Goal: Navigation & Orientation: Find specific page/section

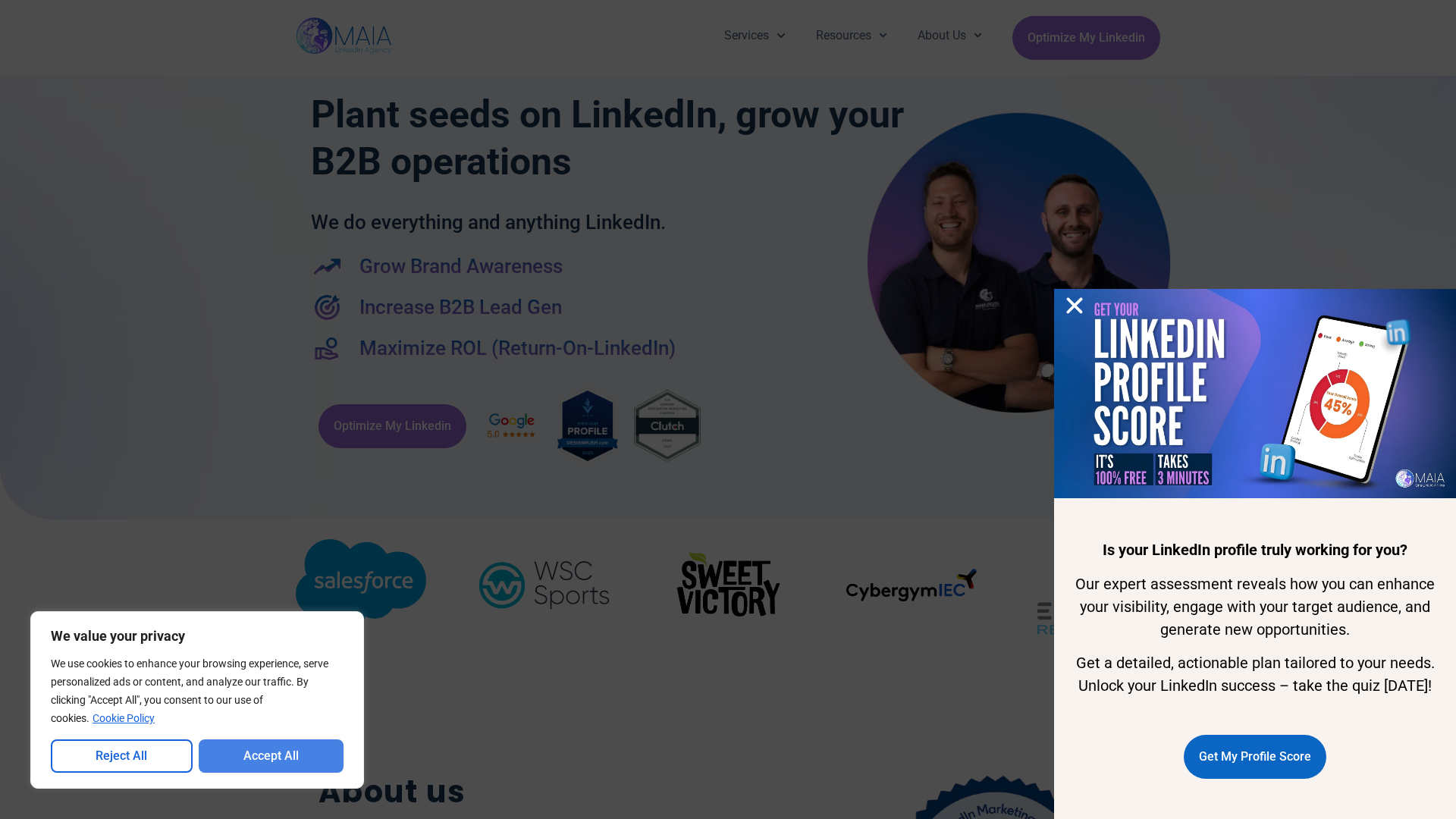
click at [271, 756] on button "Accept All" at bounding box center [272, 756] width 146 height 33
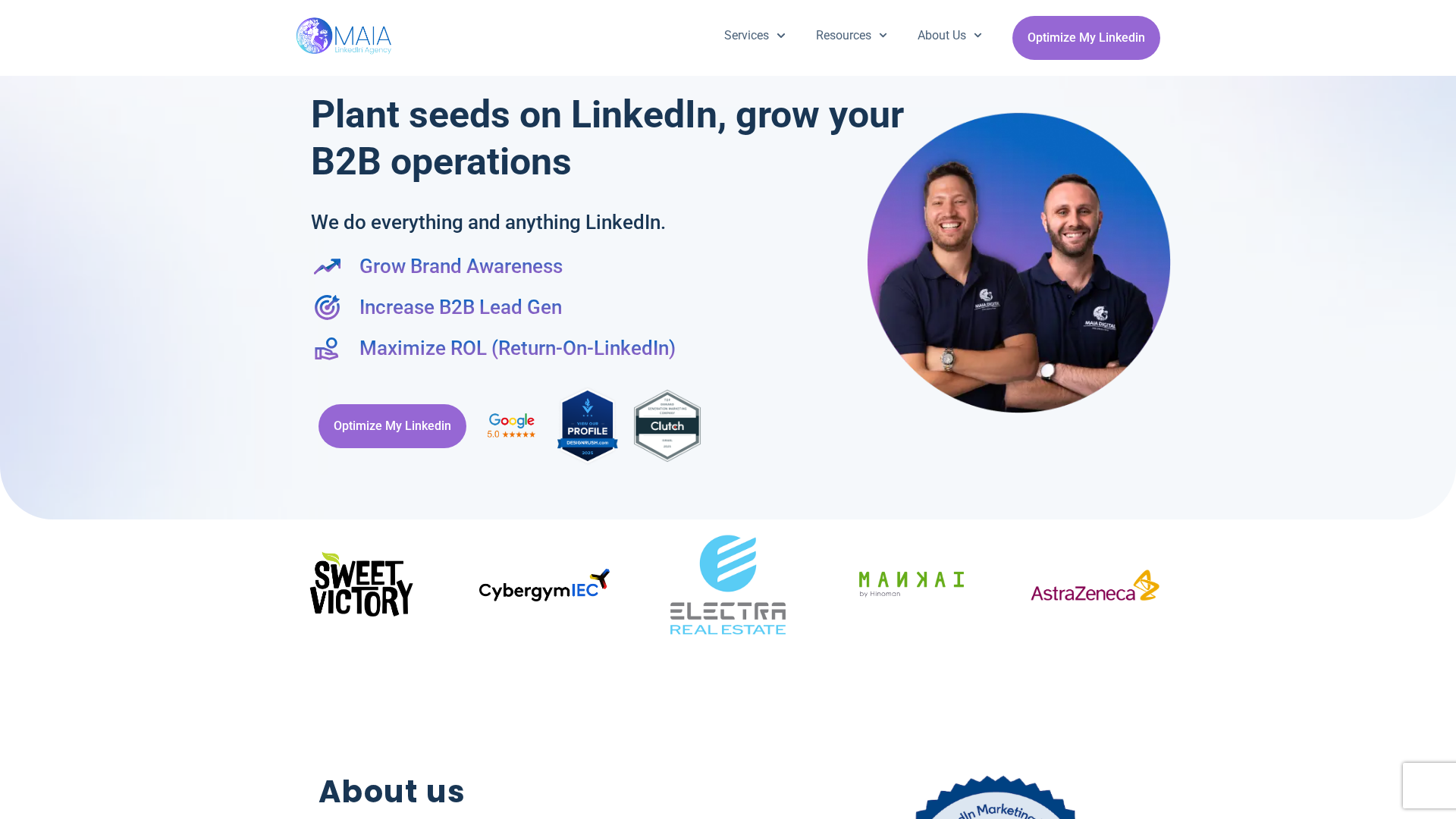
click at [7, 7] on div "Services Company Page Management LinkedIn Ads Personalized Trainings Thought Le…" at bounding box center [728, 38] width 1456 height 76
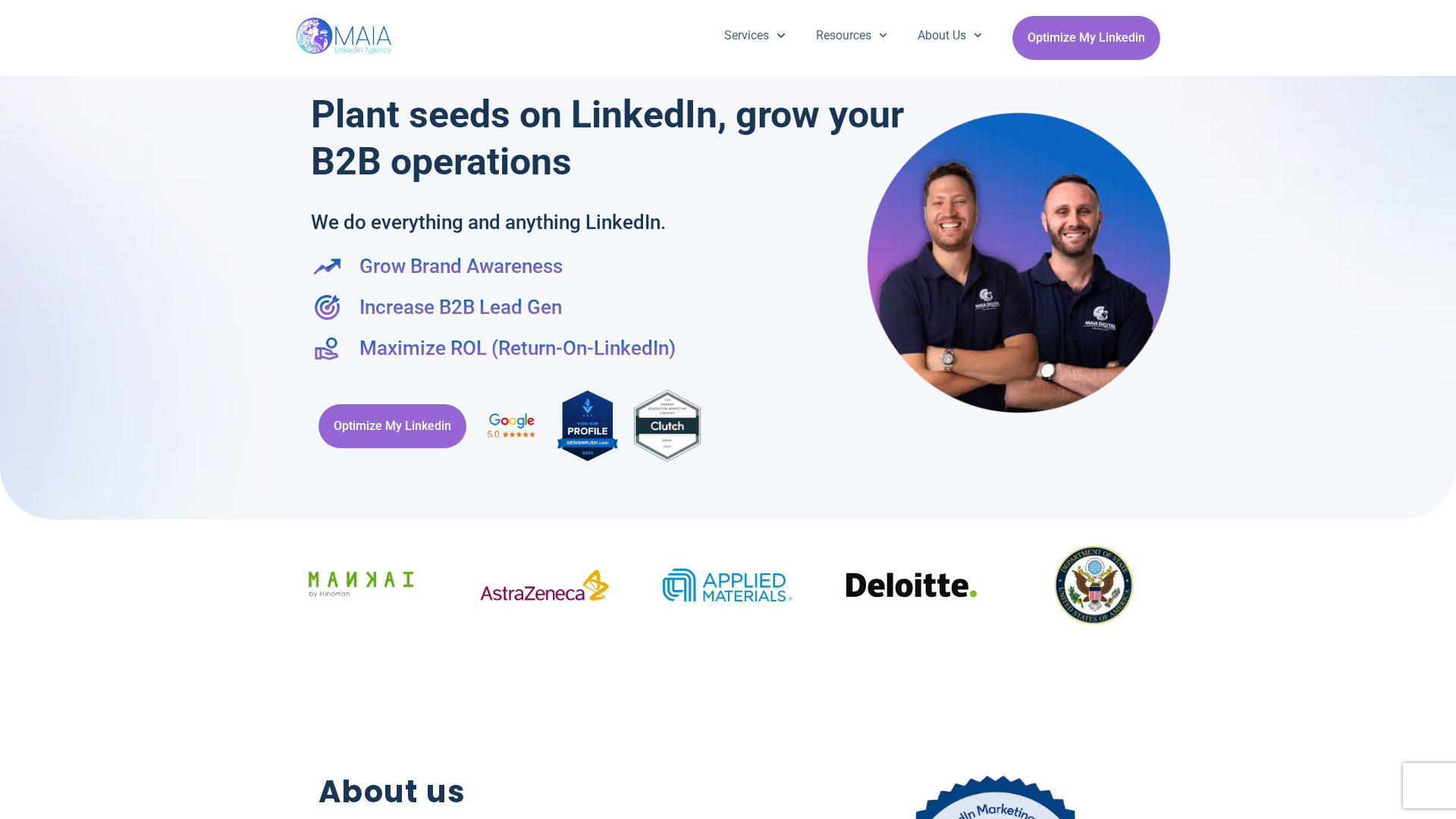
click at [7, 7] on div "Services Company Page Management LinkedIn Ads Personalized Trainings Thought Le…" at bounding box center [728, 38] width 1456 height 76
click at [1449, 7] on div "Services Company Page Management LinkedIn Ads Personalized Trainings Thought Le…" at bounding box center [728, 38] width 1456 height 76
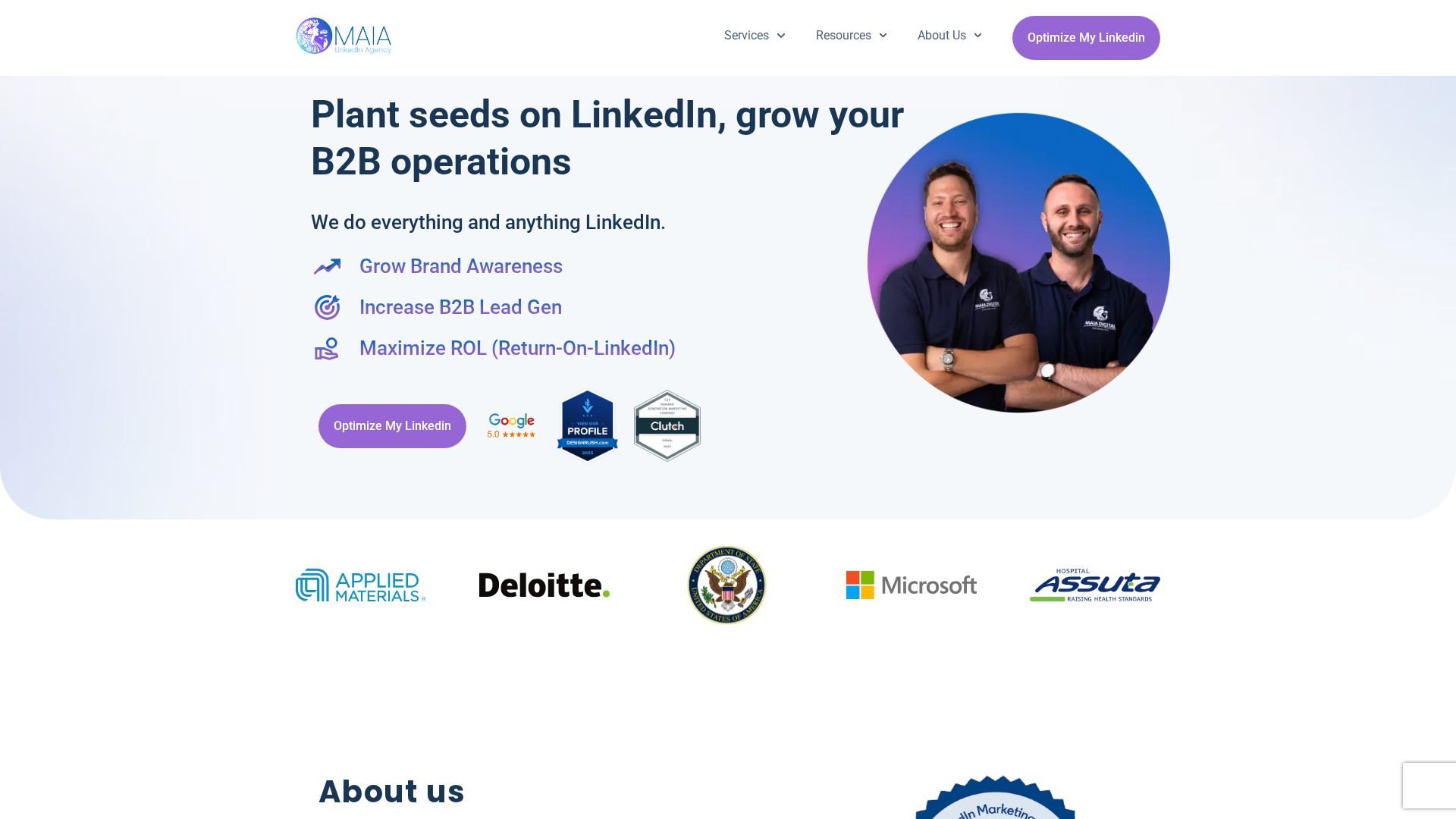
click at [7, 410] on div at bounding box center [728, 252] width 1456 height 535
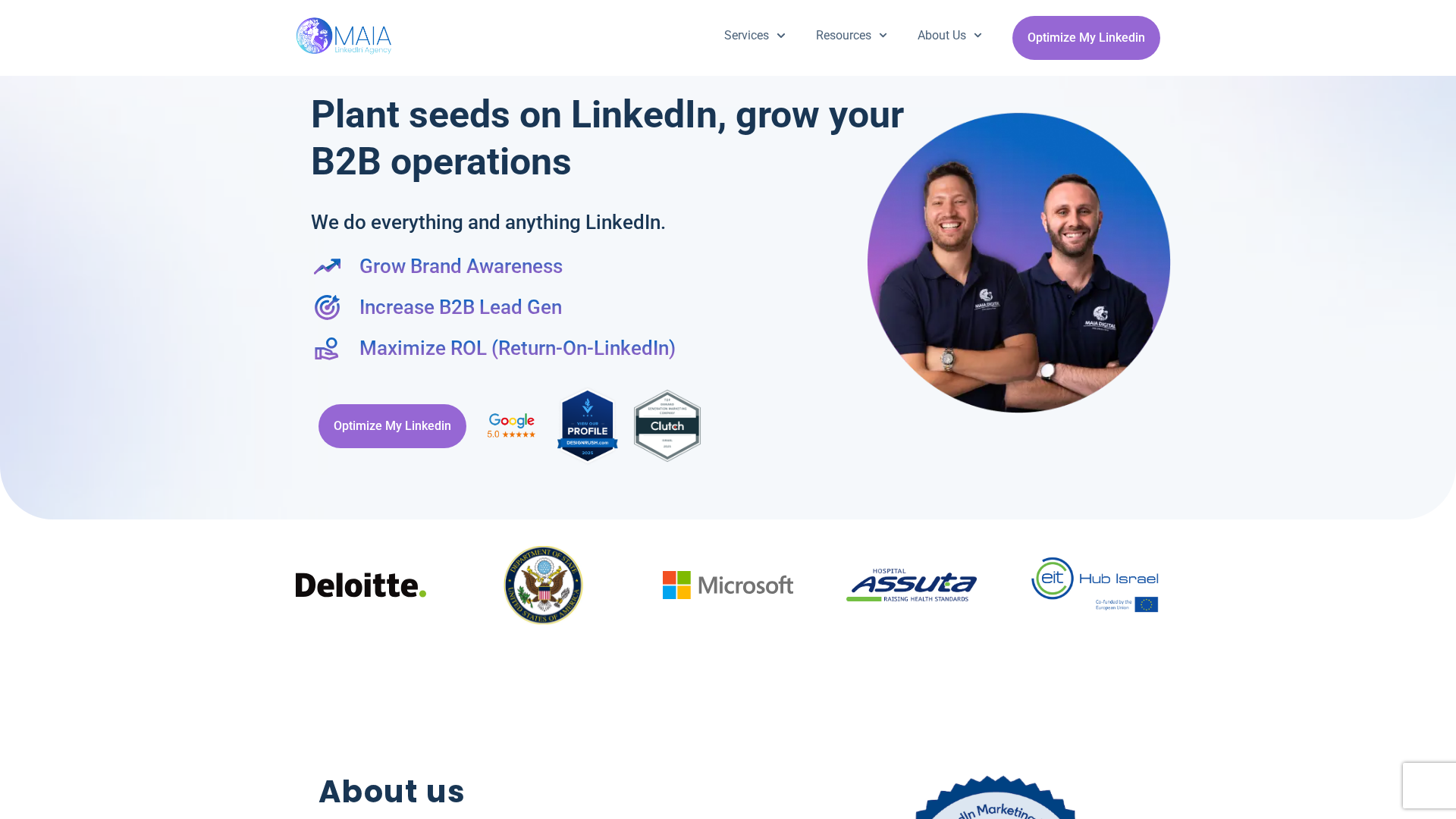
click at [1449, 410] on div at bounding box center [728, 252] width 1456 height 535
click at [728, 7] on div "Services Company Page Management LinkedIn Ads Personalized Trainings Thought Le…" at bounding box center [728, 38] width 865 height 76
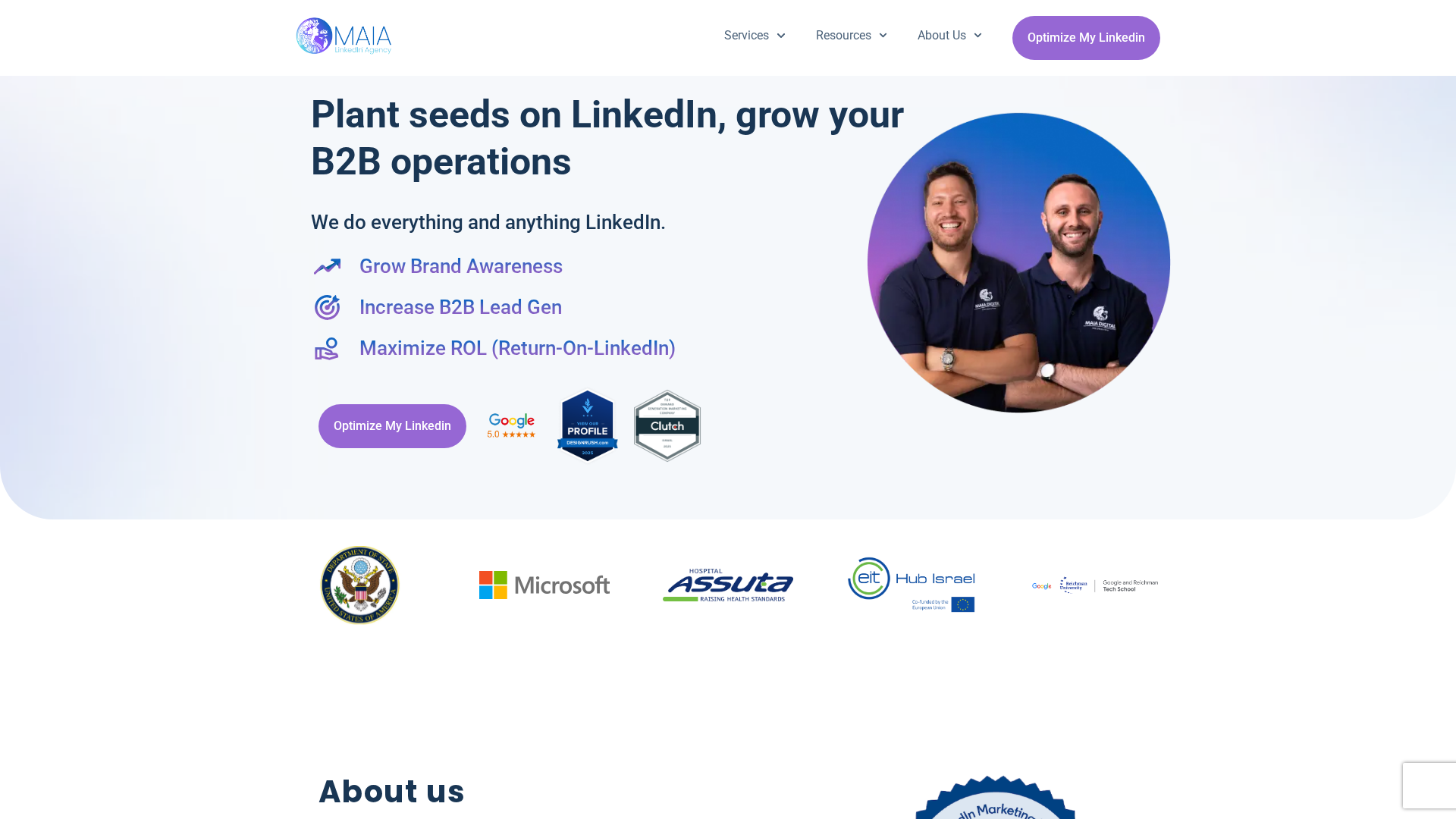
click at [728, 812] on h2 "About us" at bounding box center [532, 791] width 427 height 46
click at [728, 410] on div "Optimize My Linkedin" at bounding box center [727, 426] width 834 height 96
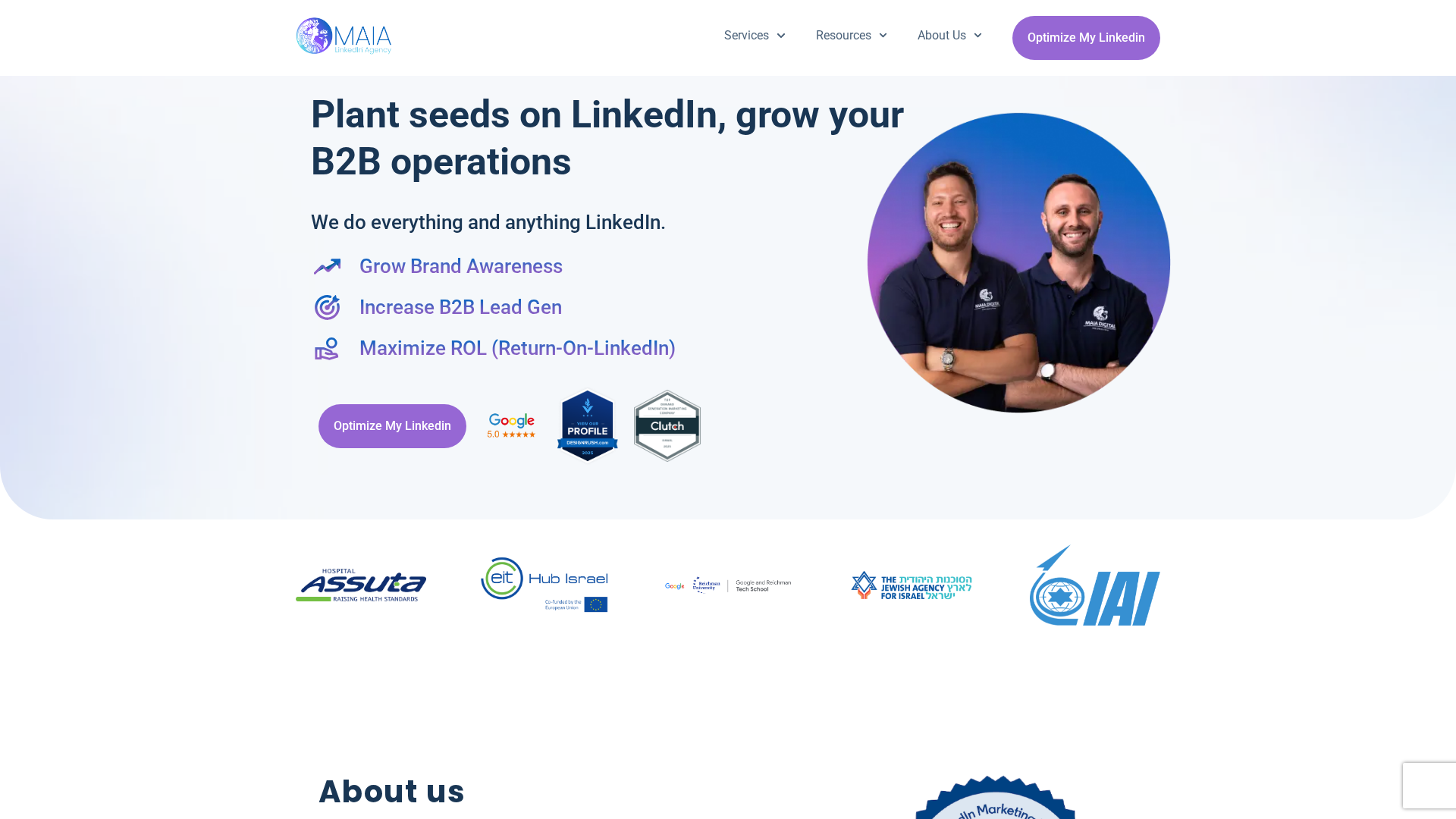
click at [7, 7] on div "Services Company Page Management LinkedIn Ads Personalized Trainings Thought Le…" at bounding box center [728, 38] width 1456 height 76
click at [1449, 7] on div "Services Company Page Management LinkedIn Ads Personalized Trainings Thought Le…" at bounding box center [728, 38] width 1456 height 76
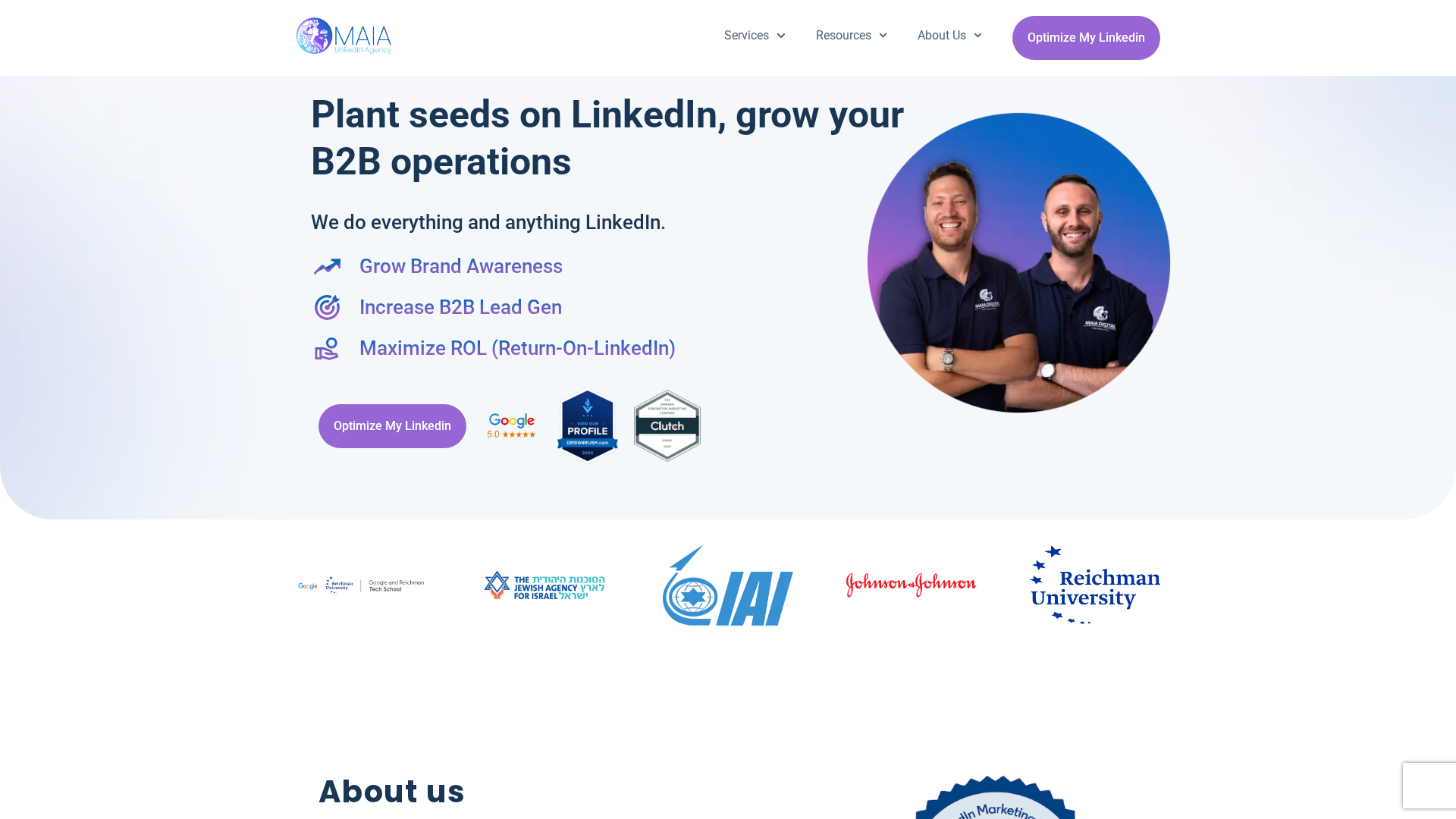
click at [7, 410] on div at bounding box center [728, 252] width 1456 height 535
click at [1449, 410] on div at bounding box center [728, 252] width 1456 height 535
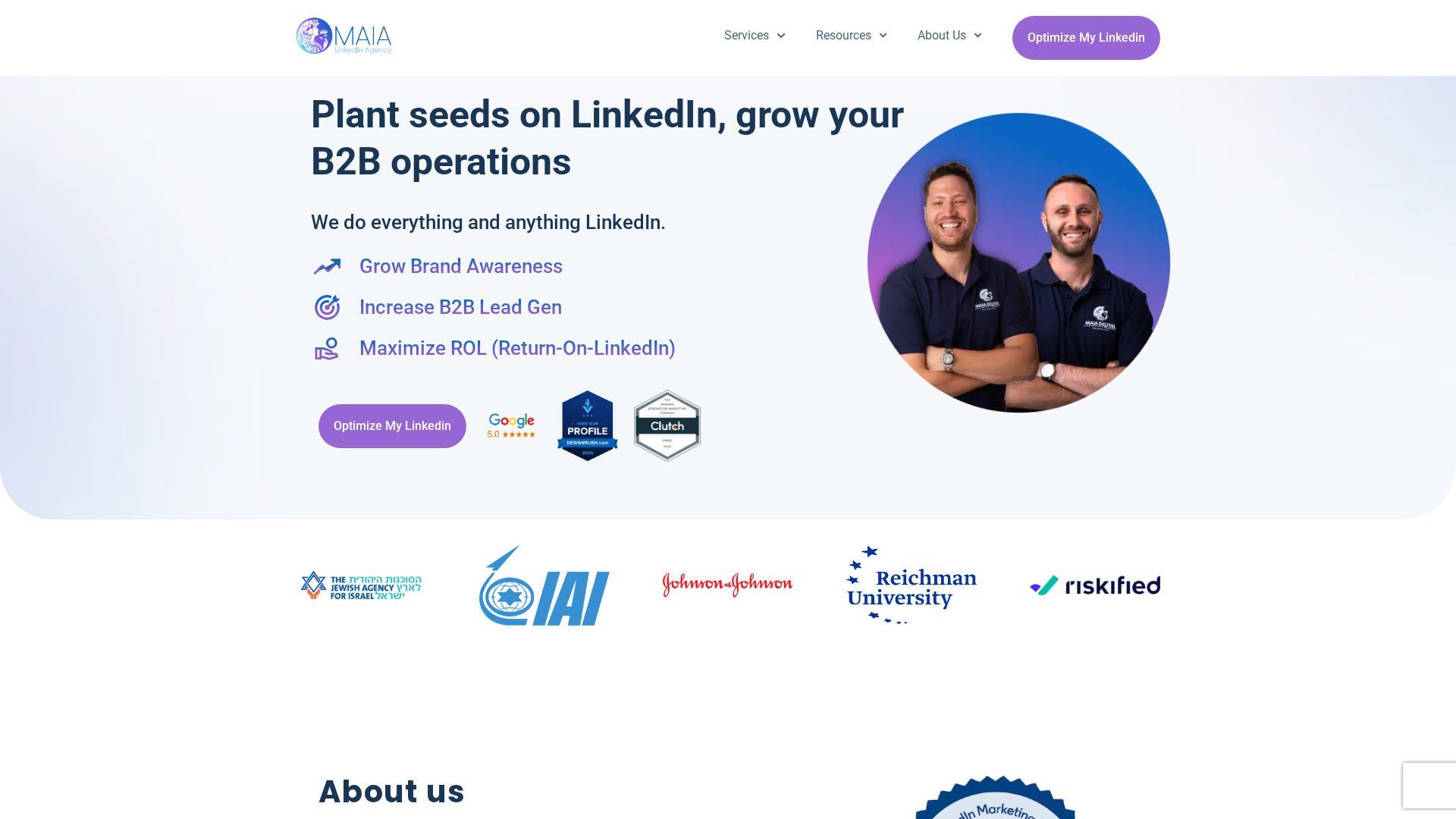
click at [728, 7] on div "Services Company Page Management LinkedIn Ads Personalized Trainings Thought Le…" at bounding box center [728, 38] width 865 height 76
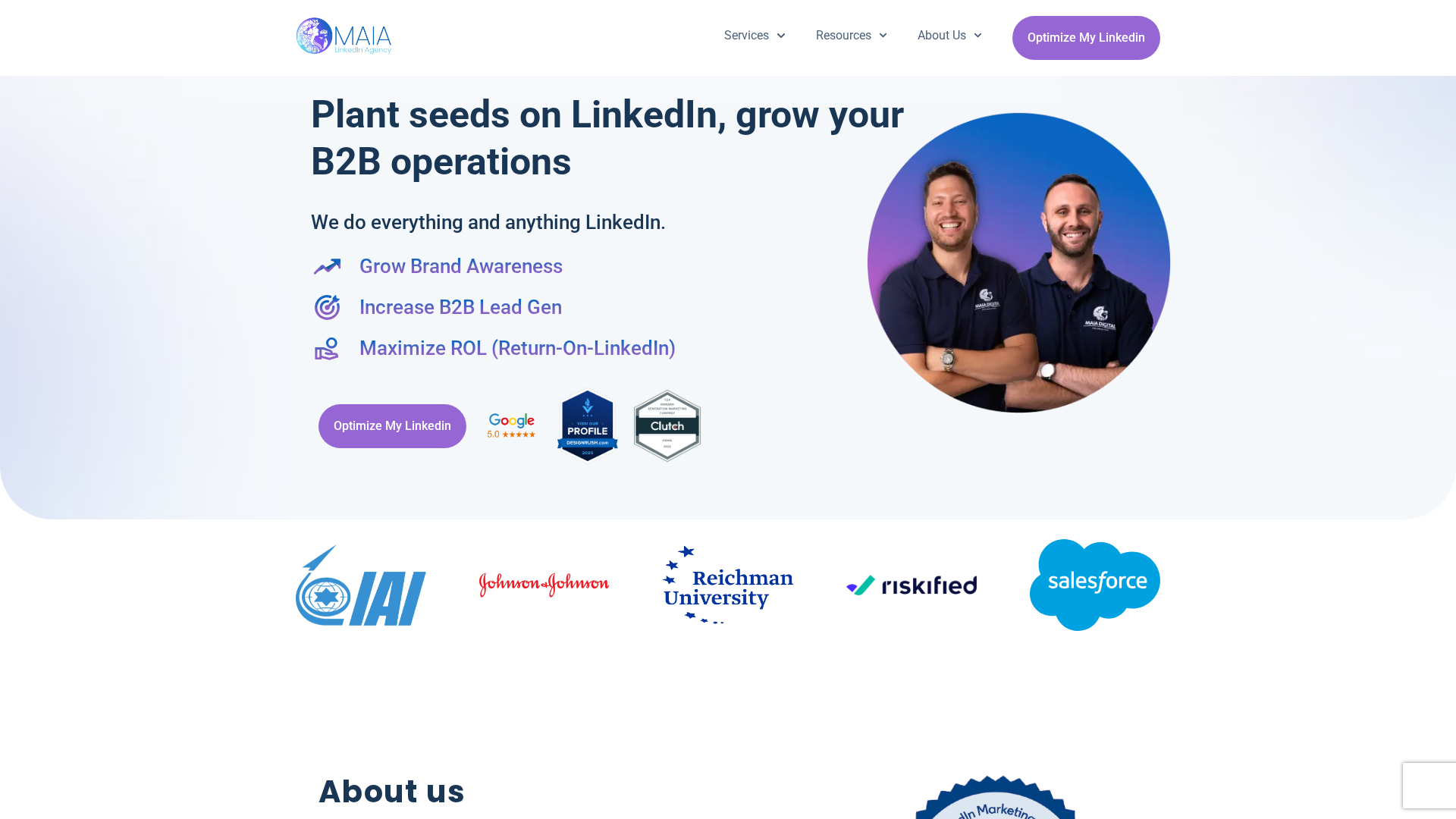
click at [728, 812] on h2 "About us" at bounding box center [532, 791] width 427 height 46
click at [728, 410] on div "Optimize My Linkedin" at bounding box center [727, 426] width 834 height 96
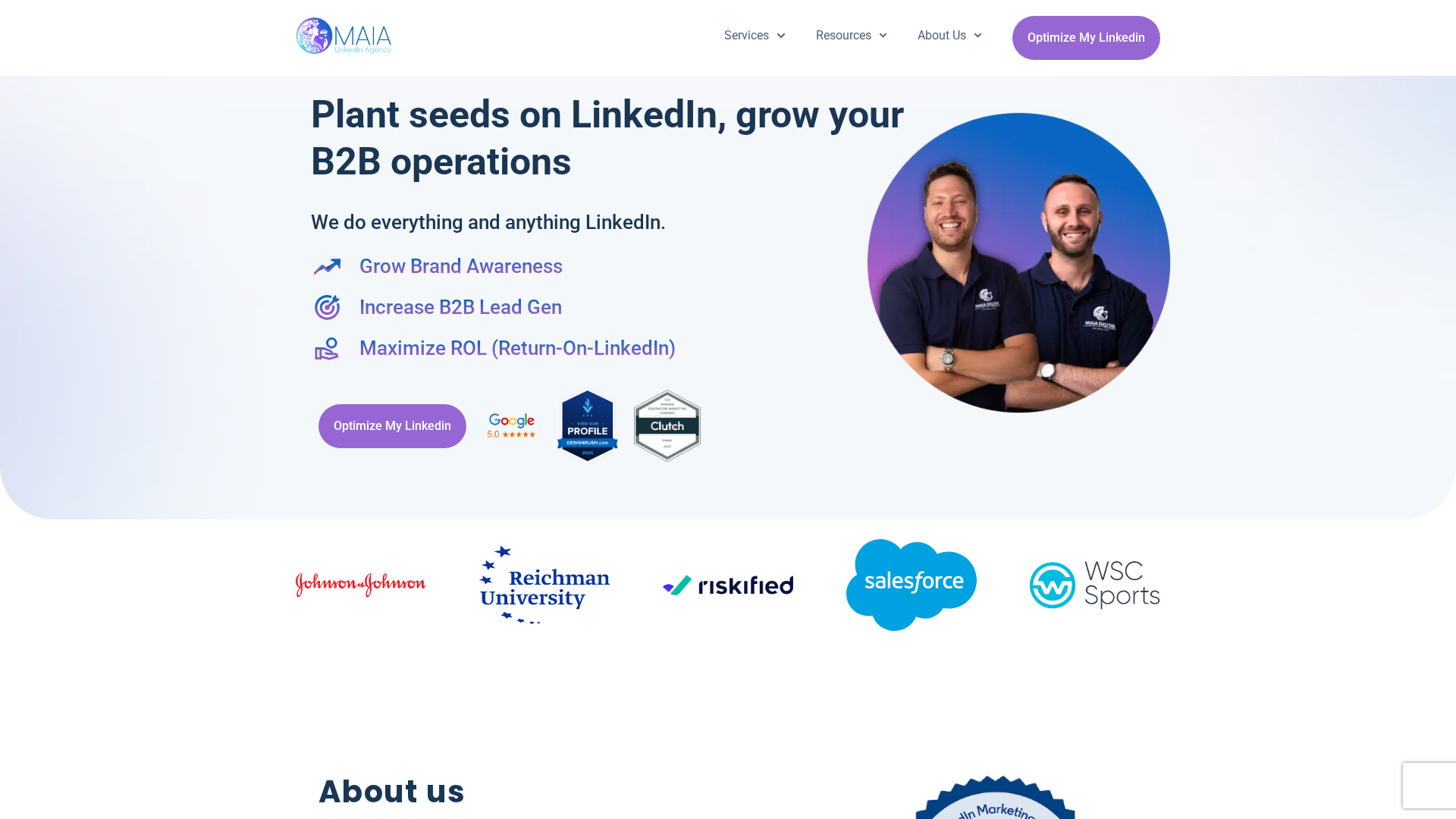
click at [7, 7] on div "Services Company Page Management LinkedIn Ads Personalized Trainings Thought Le…" at bounding box center [728, 38] width 1456 height 76
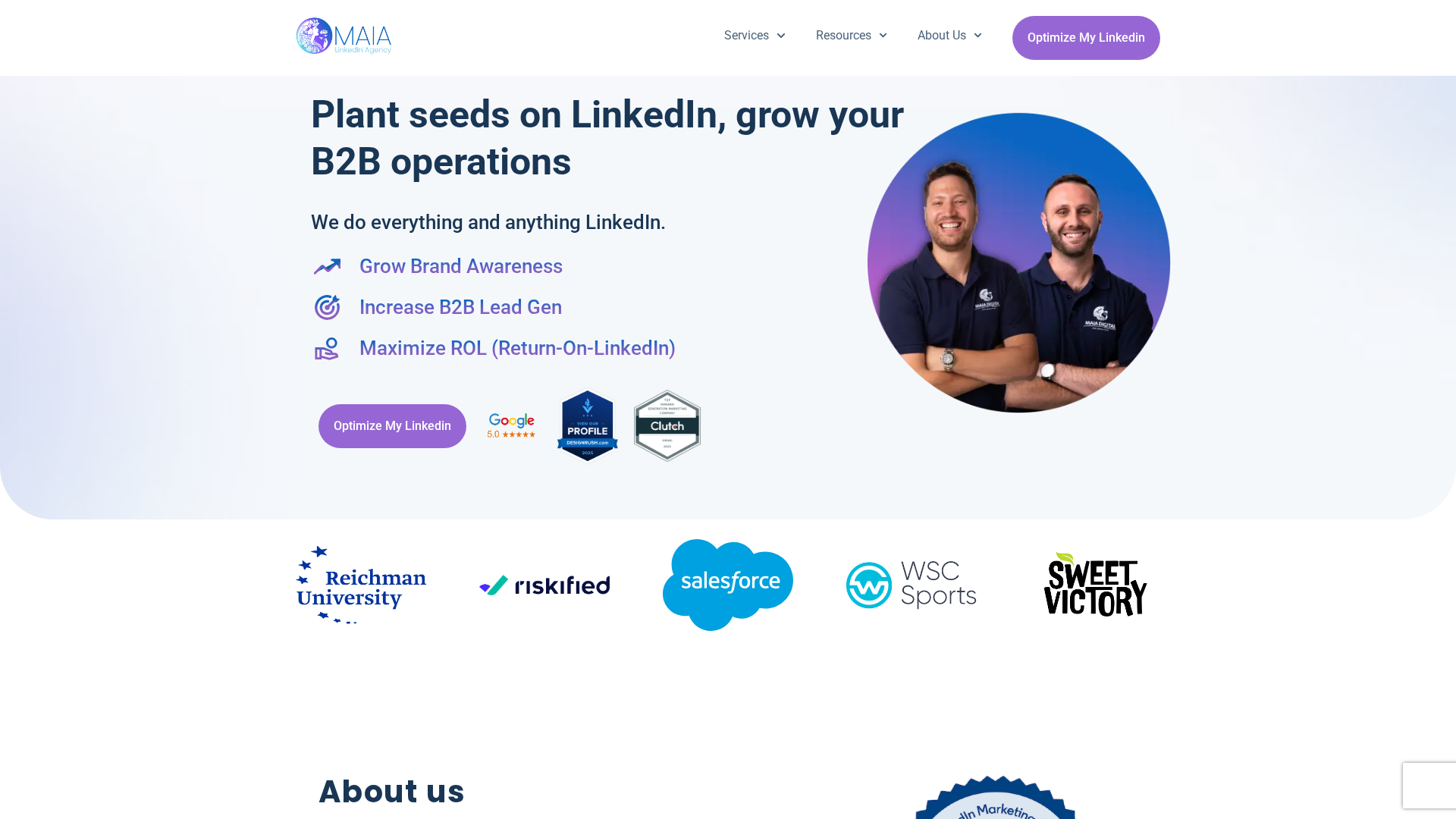
click at [1449, 7] on div "Services Company Page Management LinkedIn Ads Personalized Trainings Thought Le…" at bounding box center [728, 38] width 1456 height 76
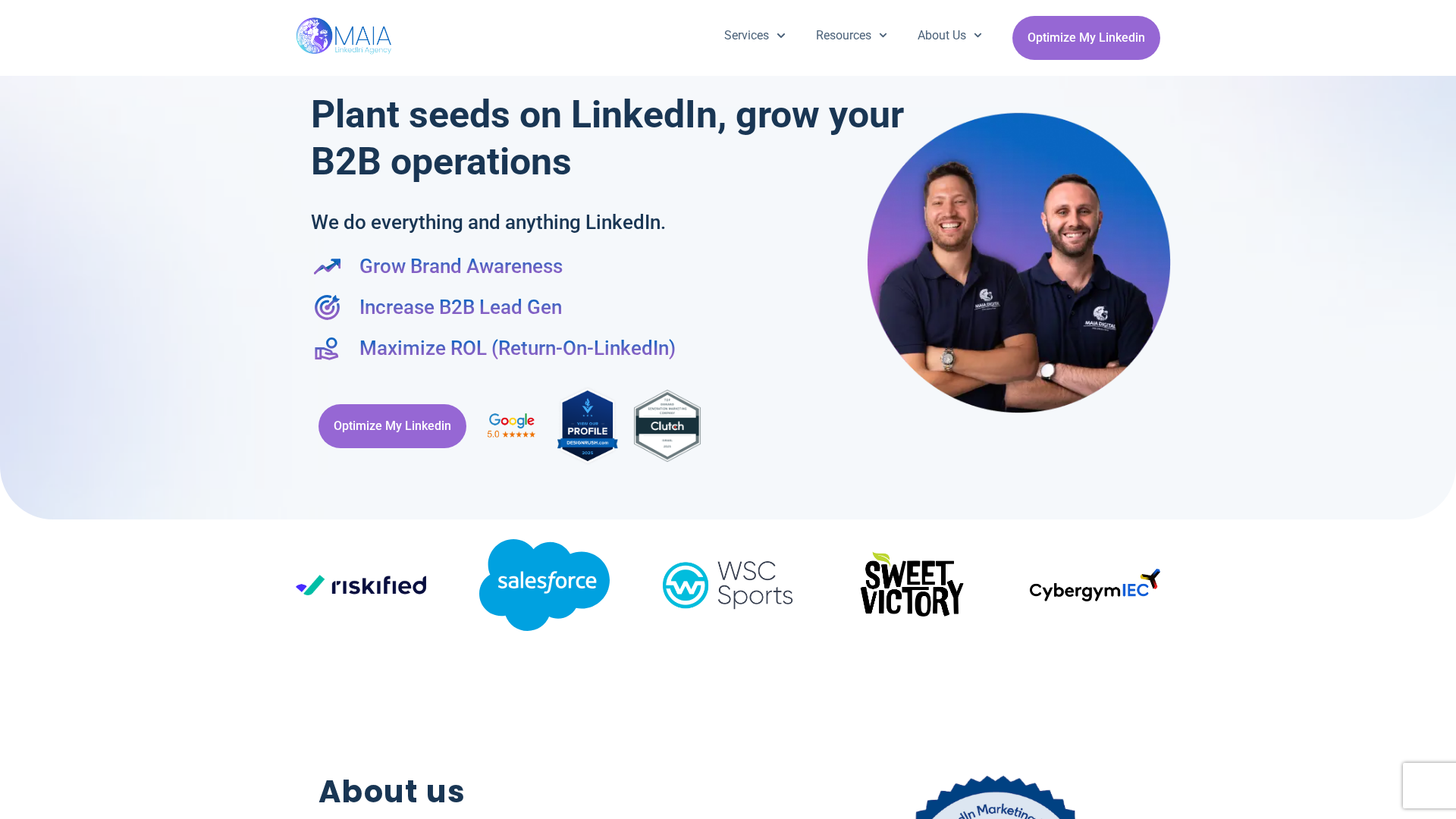
click at [7, 410] on div at bounding box center [728, 252] width 1456 height 535
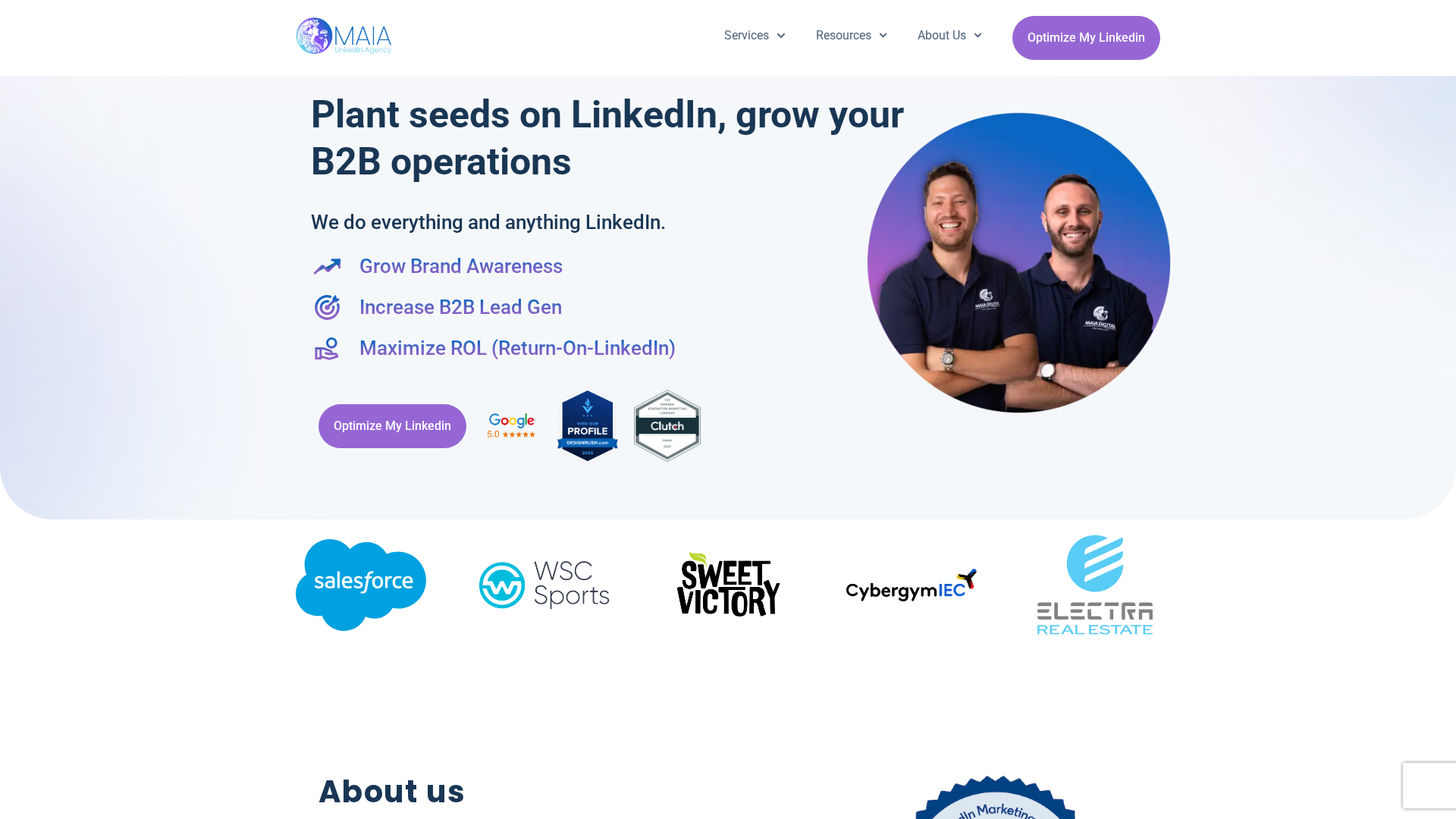
click at [1449, 410] on div at bounding box center [728, 252] width 1456 height 535
click at [728, 7] on div "Services Company Page Management LinkedIn Ads Personalized Trainings Thought Le…" at bounding box center [728, 38] width 865 height 76
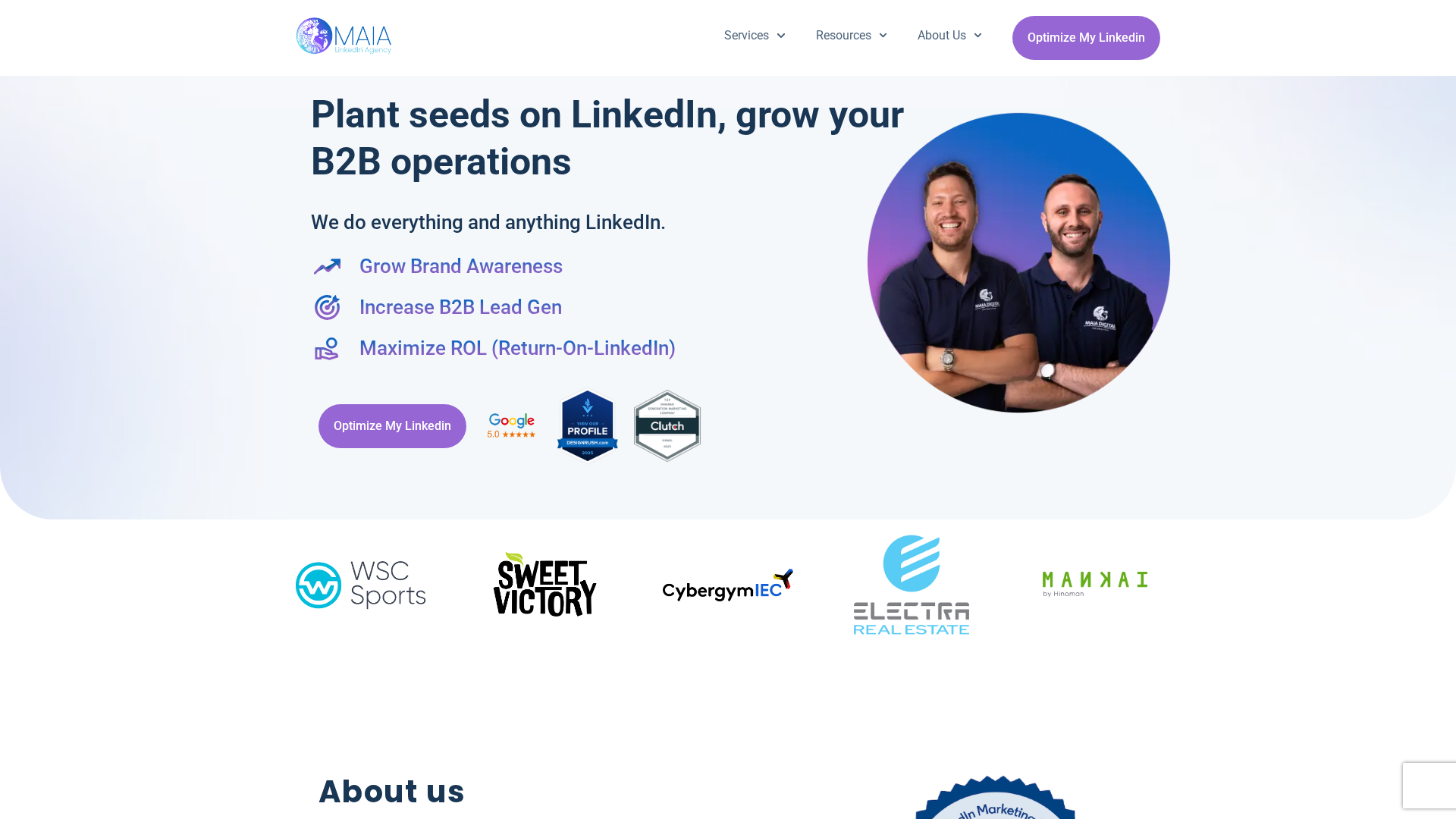
click at [728, 812] on h2 "About us" at bounding box center [532, 791] width 427 height 46
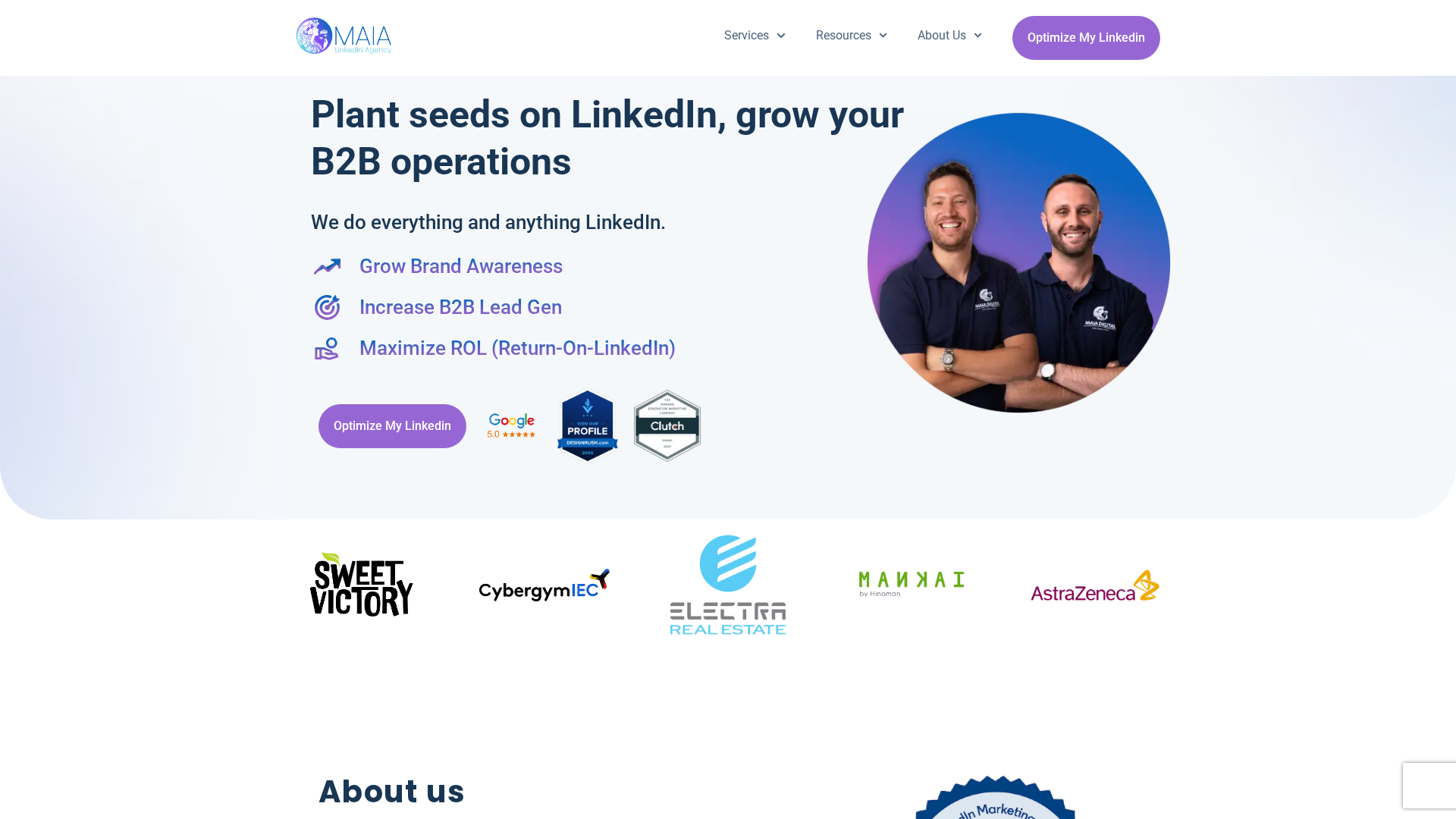
click at [728, 410] on div "Optimize My Linkedin" at bounding box center [727, 426] width 834 height 96
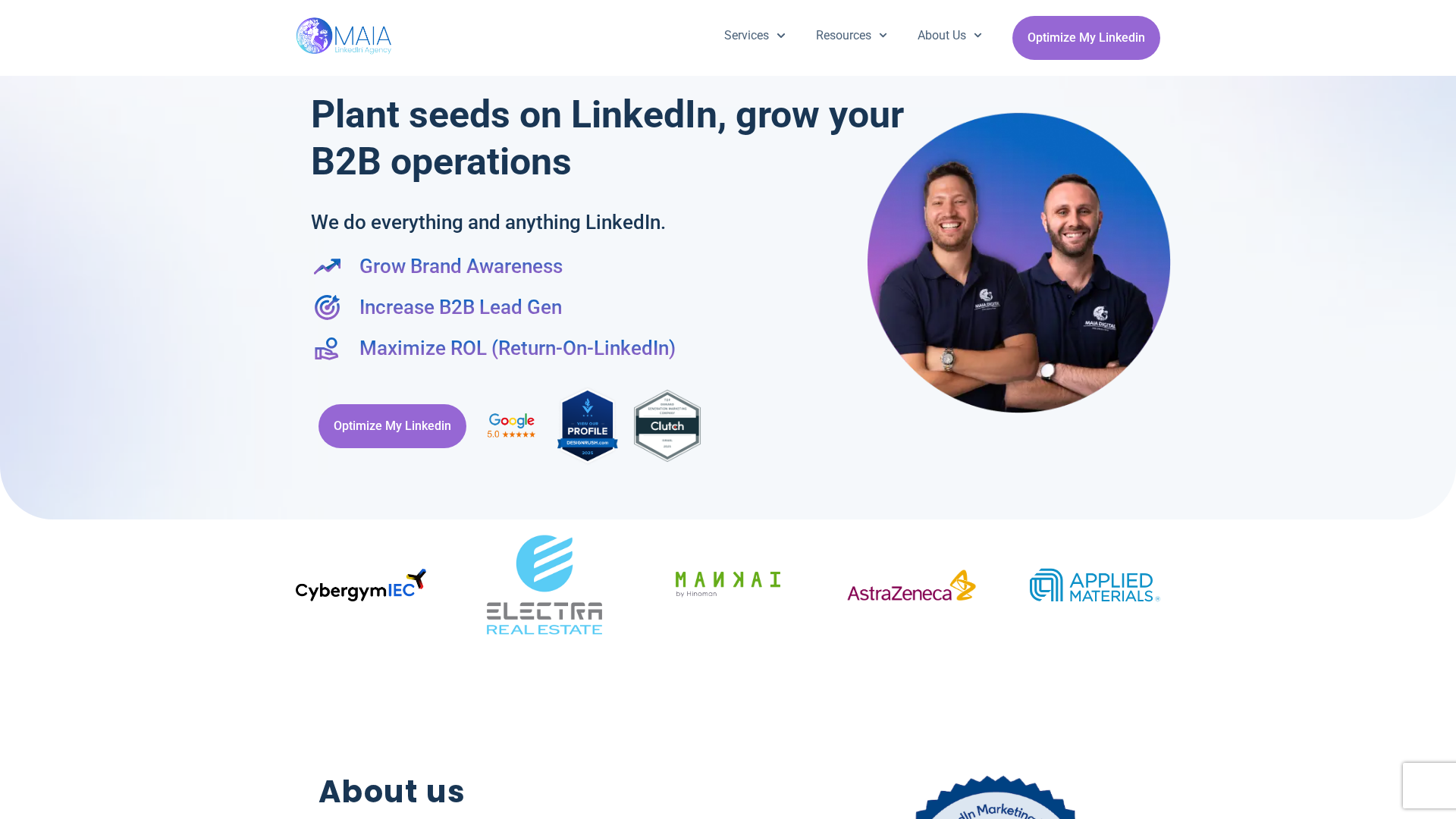
click at [7, 7] on div "Services Company Page Management LinkedIn Ads Personalized Trainings Thought Le…" at bounding box center [728, 38] width 1456 height 76
click at [1449, 7] on div "Services Company Page Management LinkedIn Ads Personalized Trainings Thought Le…" at bounding box center [728, 38] width 1456 height 76
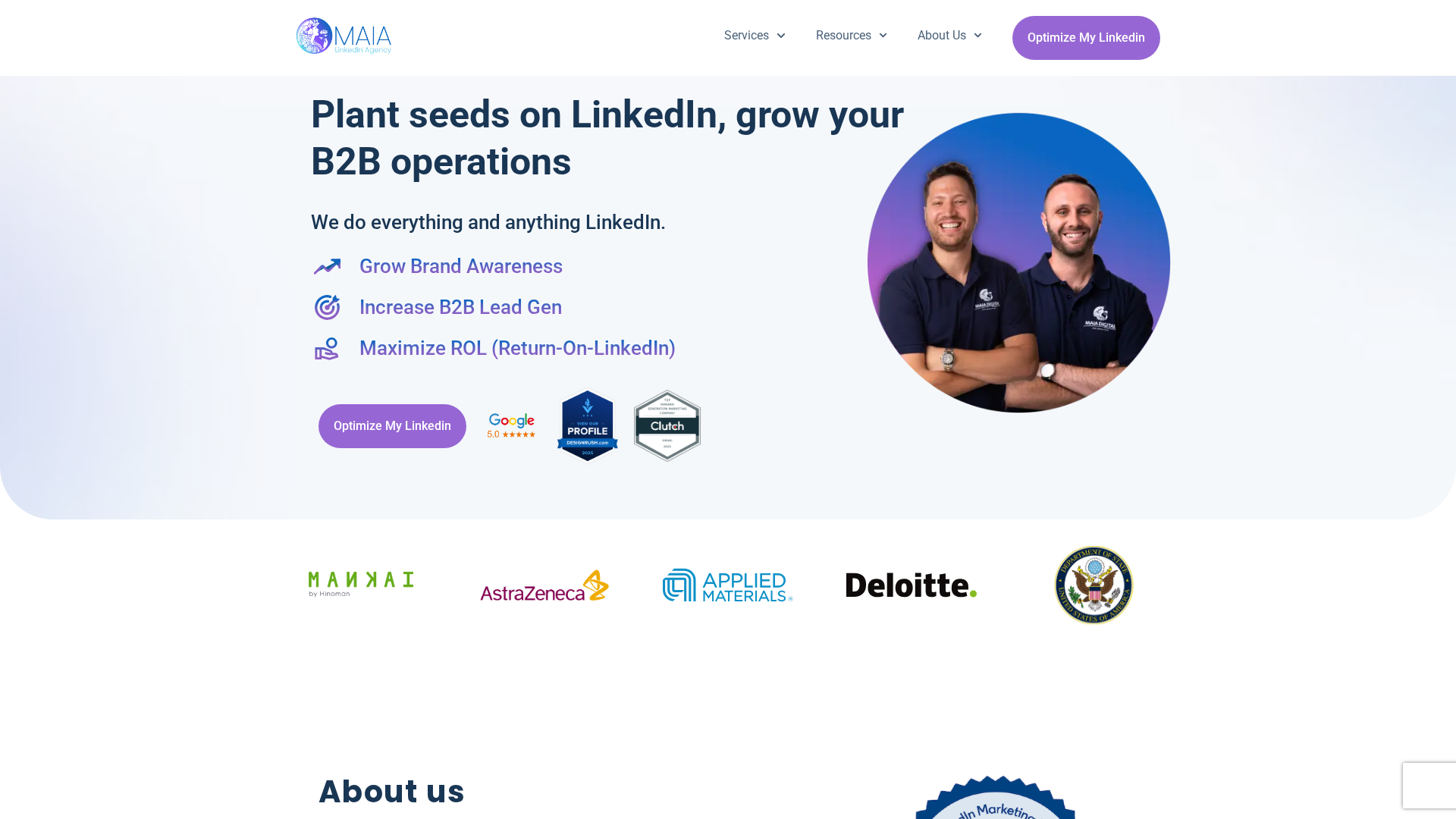
click at [7, 410] on div at bounding box center [728, 252] width 1456 height 535
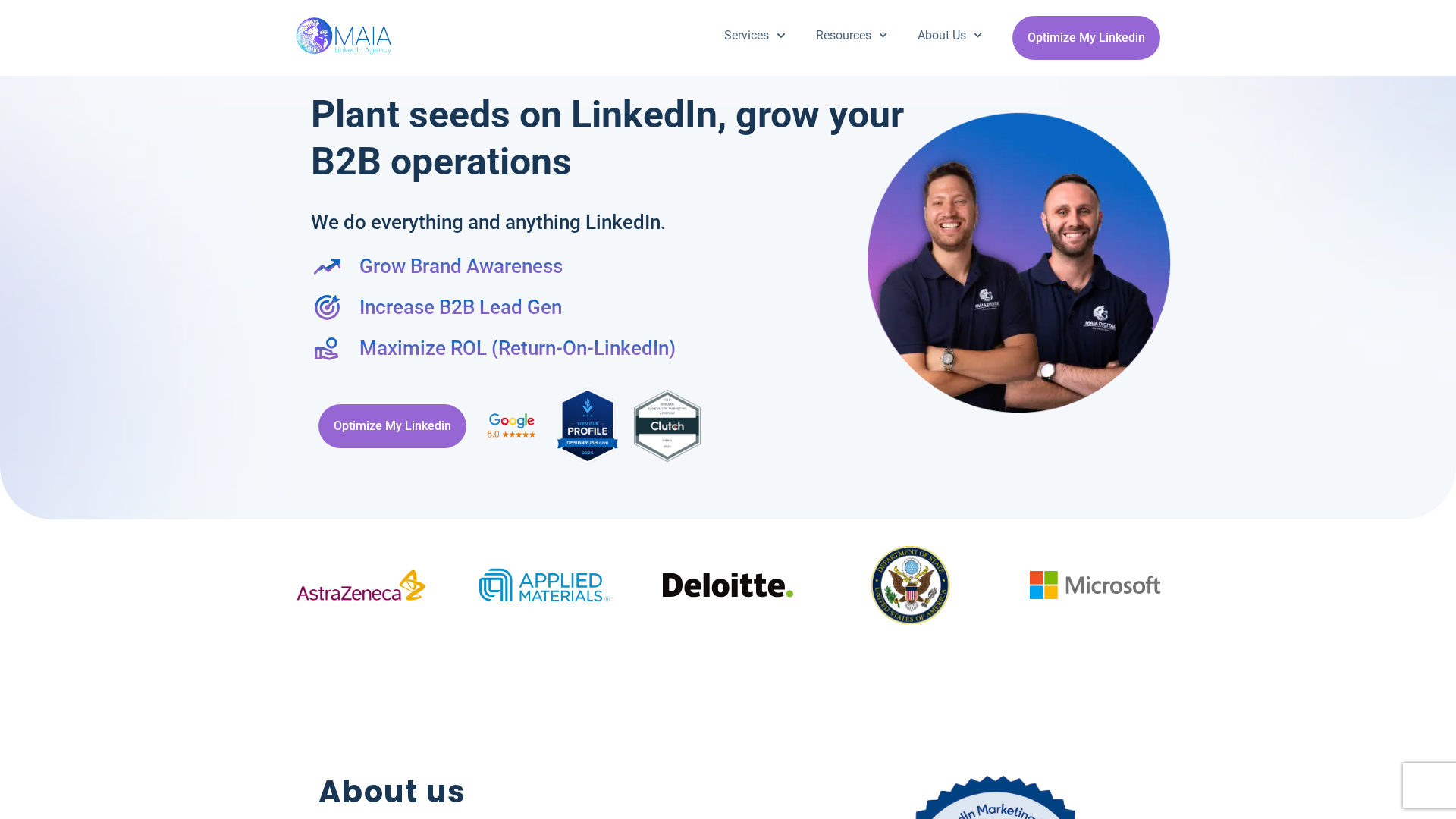
click at [1449, 410] on div at bounding box center [728, 252] width 1456 height 535
click at [728, 7] on div "Services Company Page Management LinkedIn Ads Personalized Trainings Thought Le…" at bounding box center [728, 38] width 865 height 76
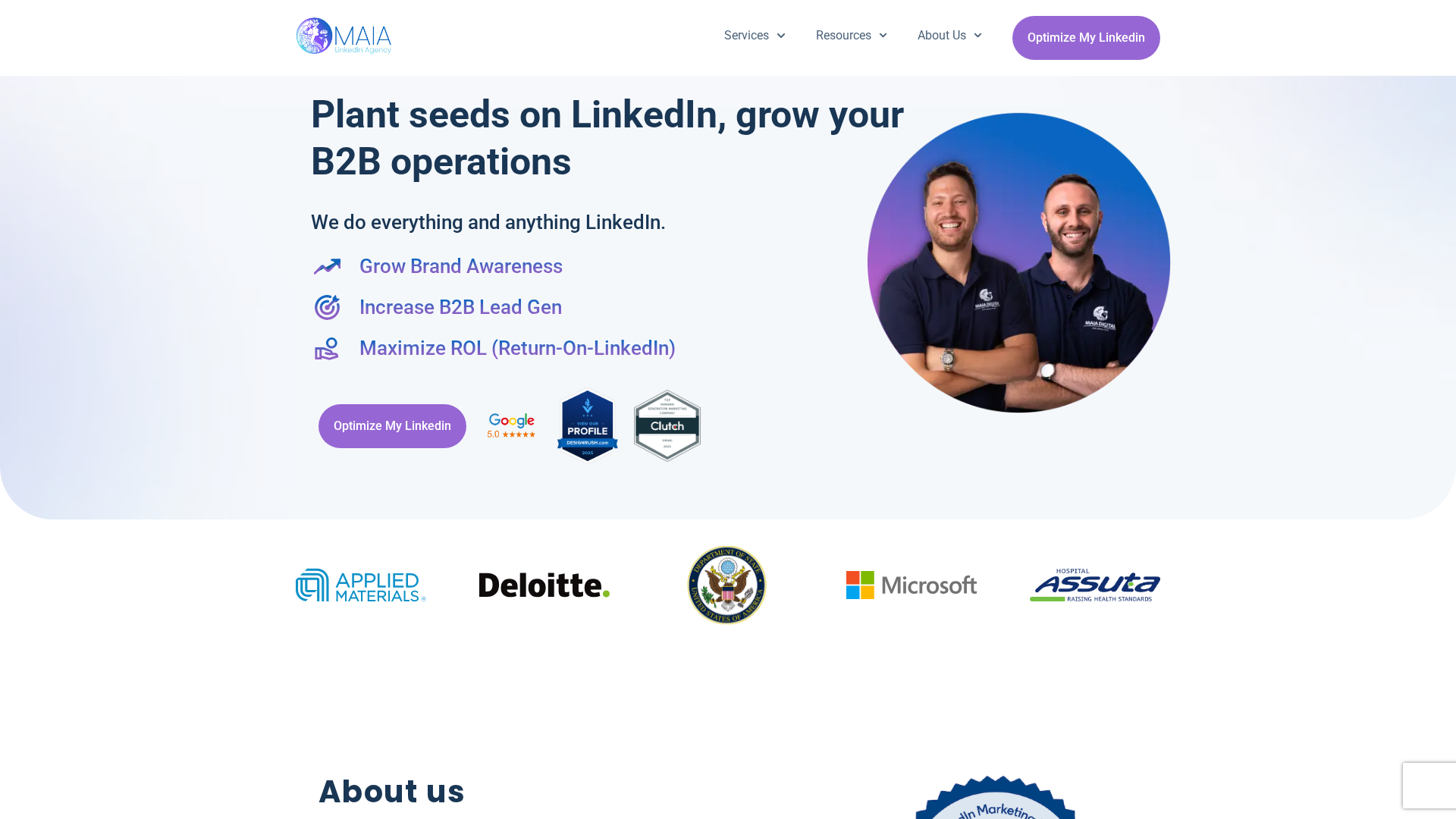
click at [728, 812] on h2 "About us" at bounding box center [532, 791] width 427 height 46
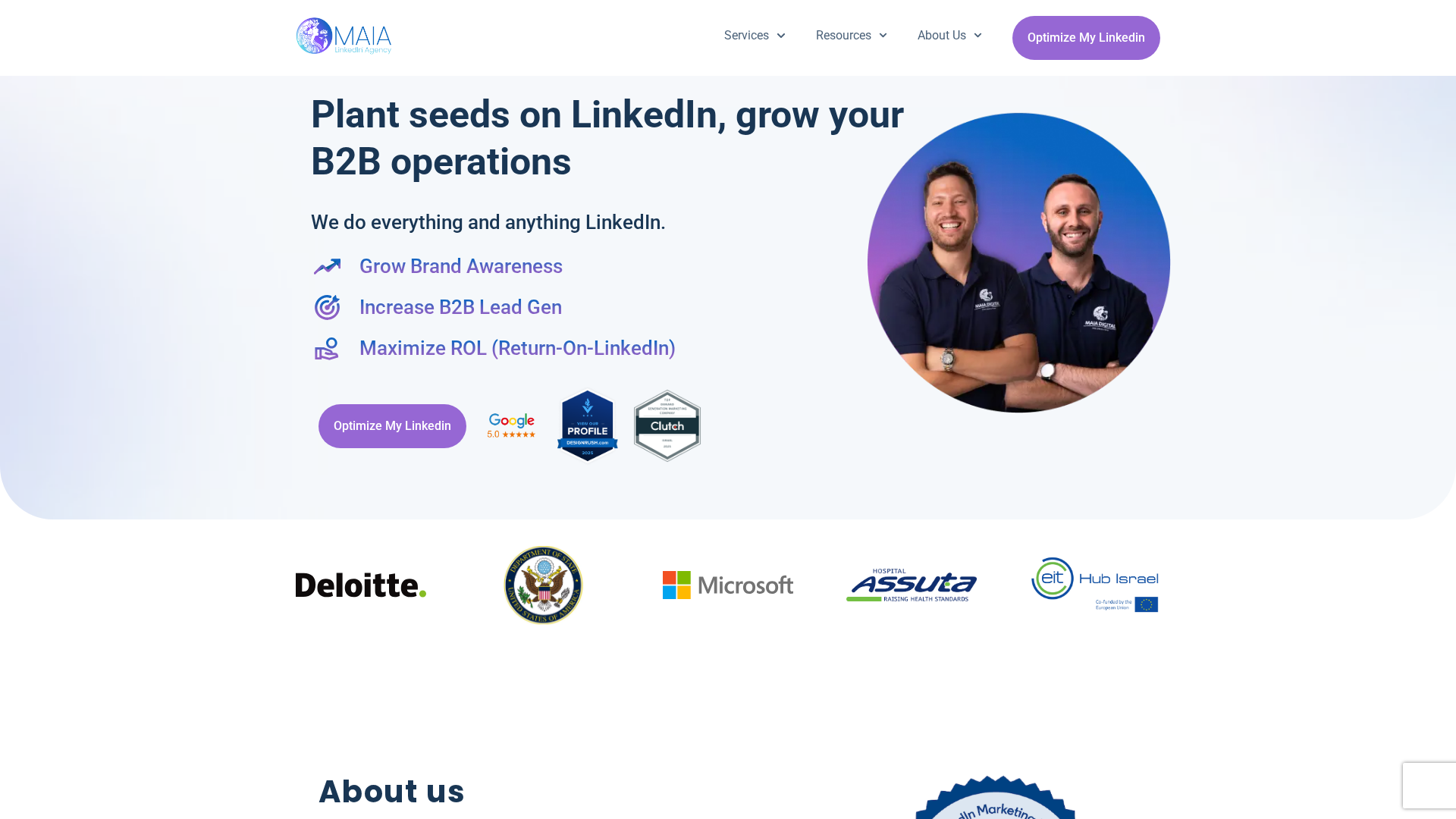
click at [728, 410] on div "Optimize My Linkedin" at bounding box center [727, 426] width 834 height 96
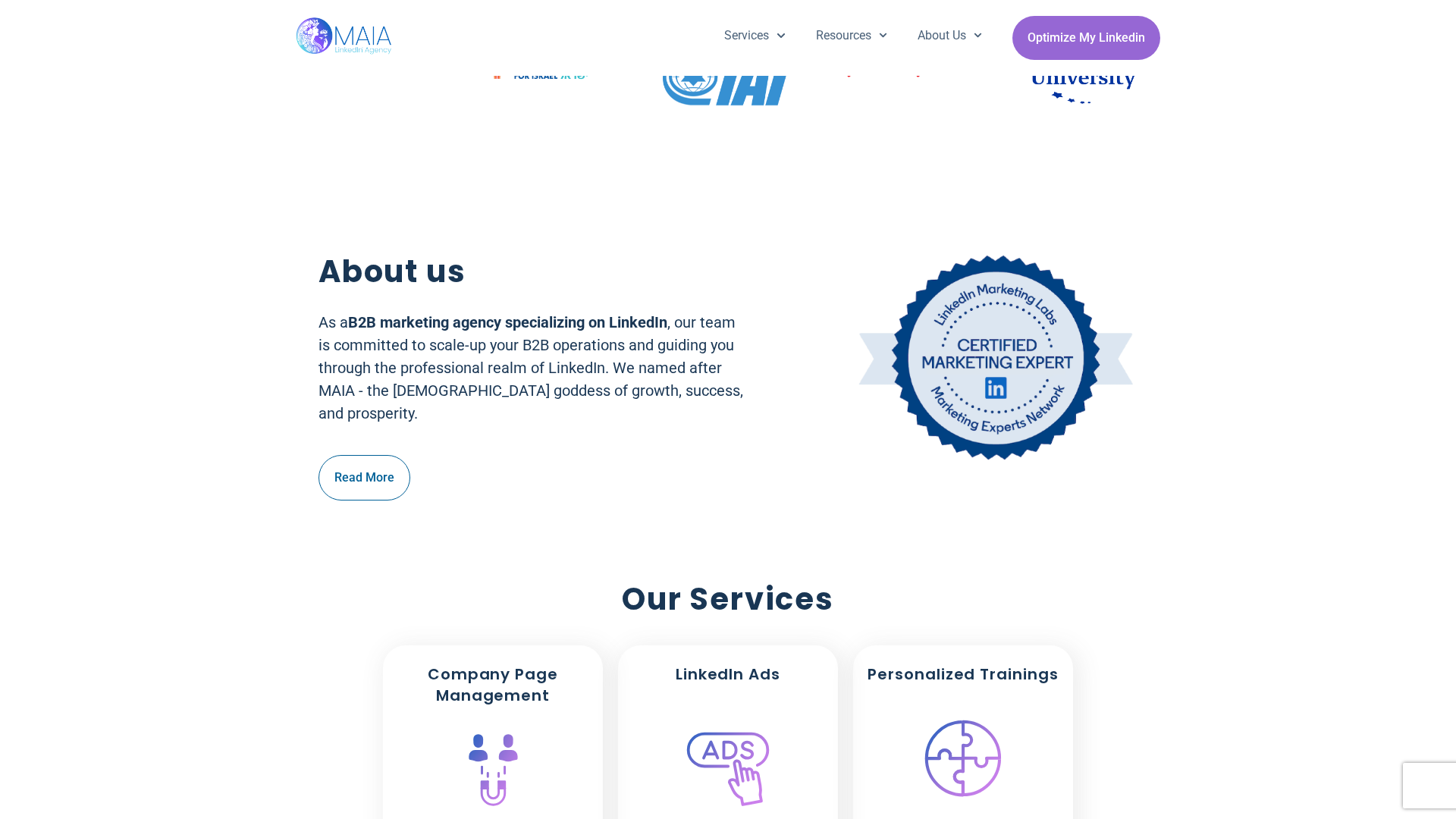
scroll to position [521, 0]
